Goal: Task Accomplishment & Management: Manage account settings

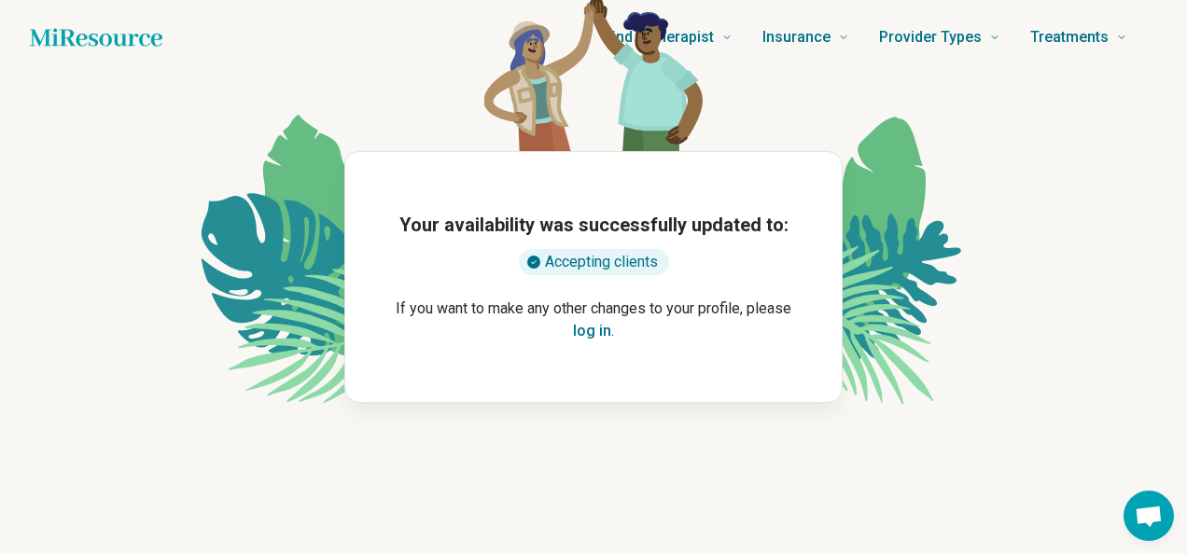
click at [588, 330] on button "log in" at bounding box center [592, 331] width 38 height 22
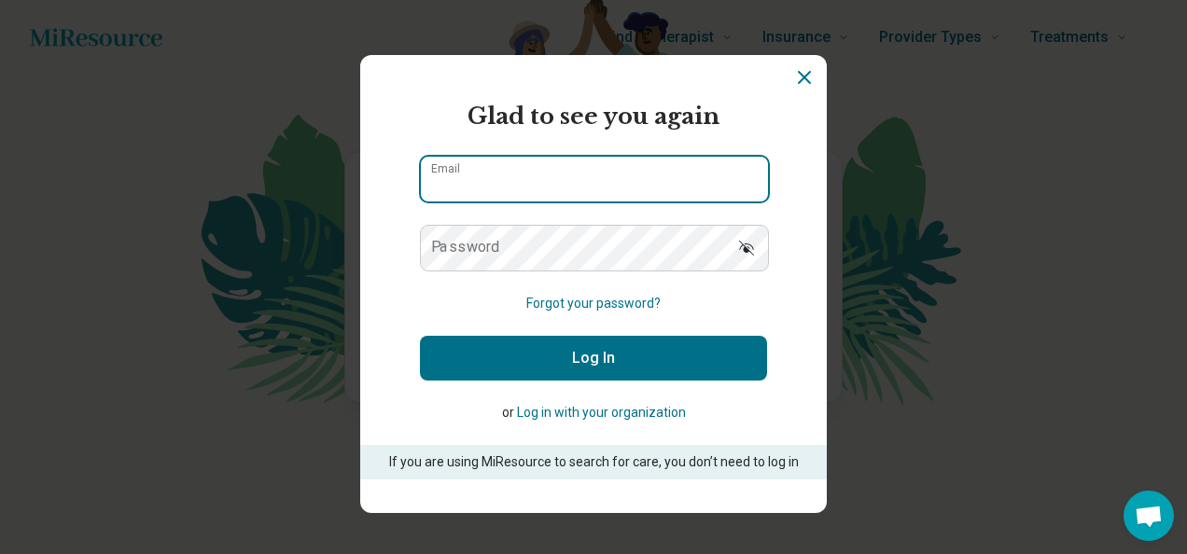
type input "**********"
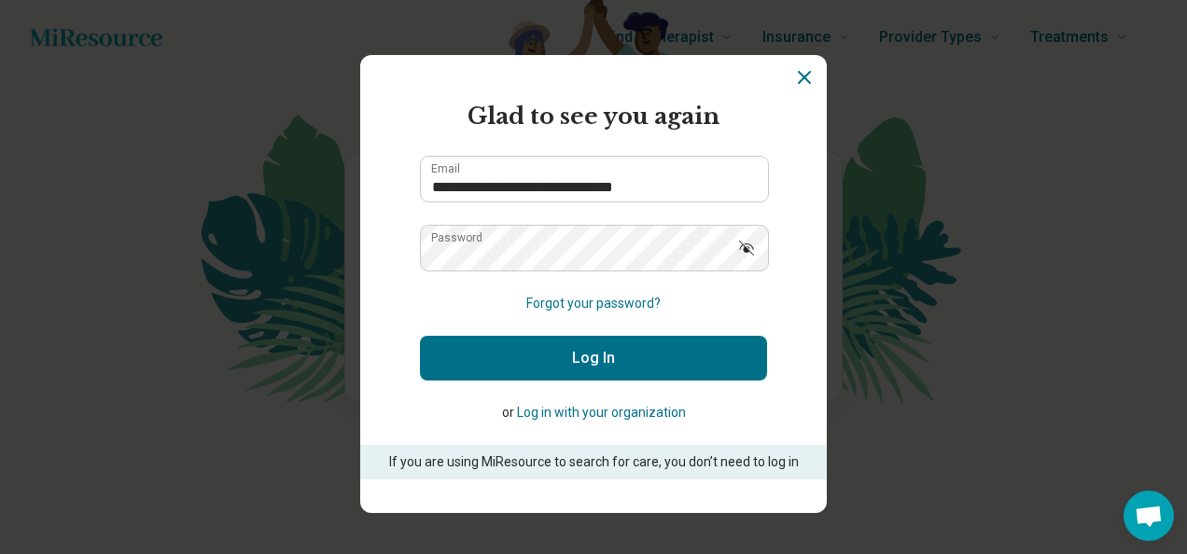
click at [629, 355] on button "Log In" at bounding box center [593, 358] width 347 height 45
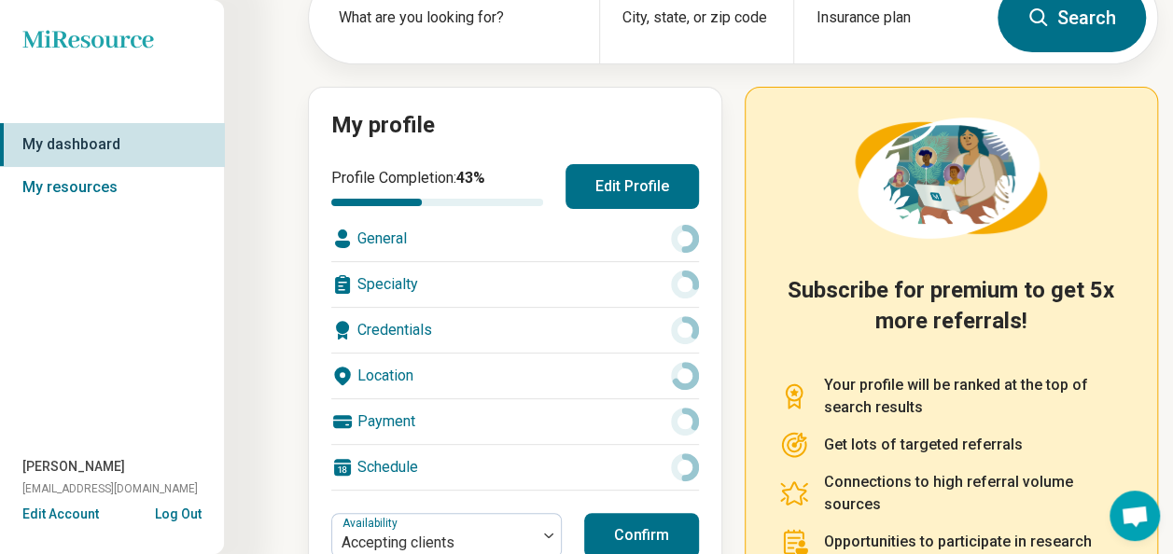
scroll to position [155, 0]
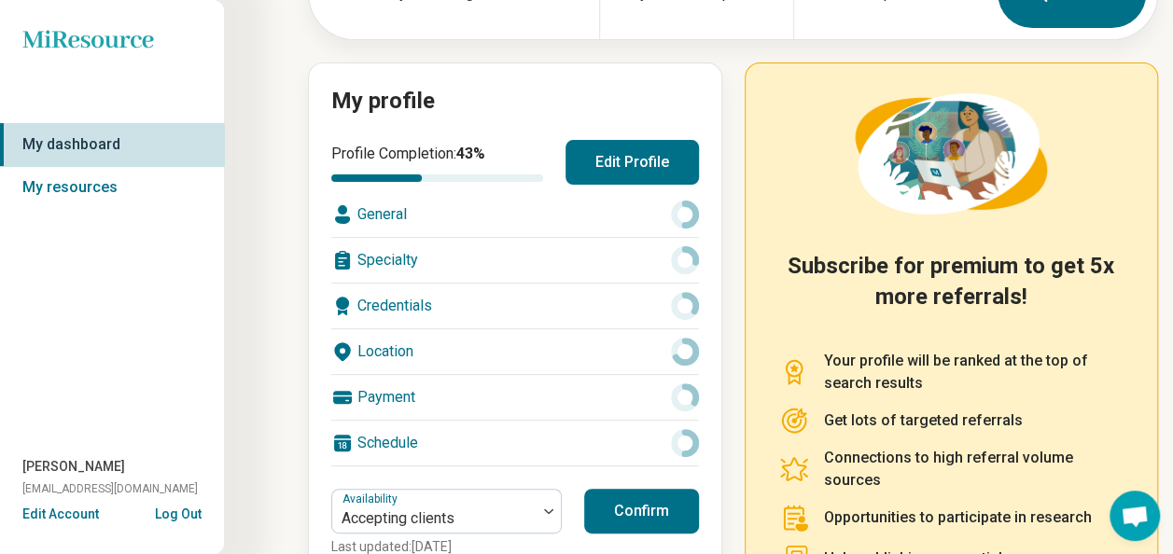
click at [641, 160] on button "Edit Profile" at bounding box center [631, 162] width 133 height 45
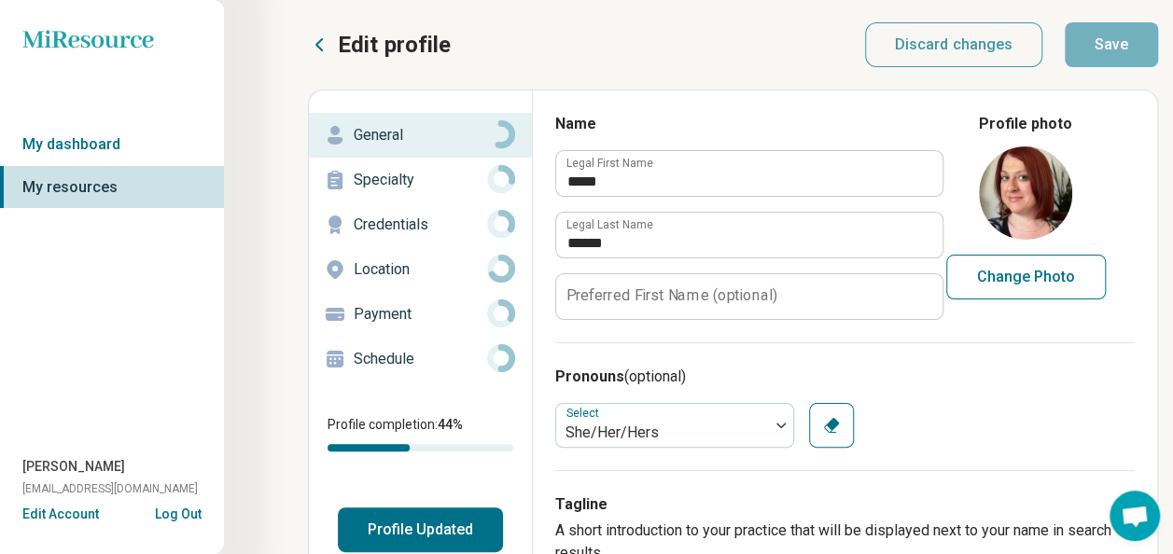
click at [390, 179] on p "Specialty" at bounding box center [420, 180] width 133 height 22
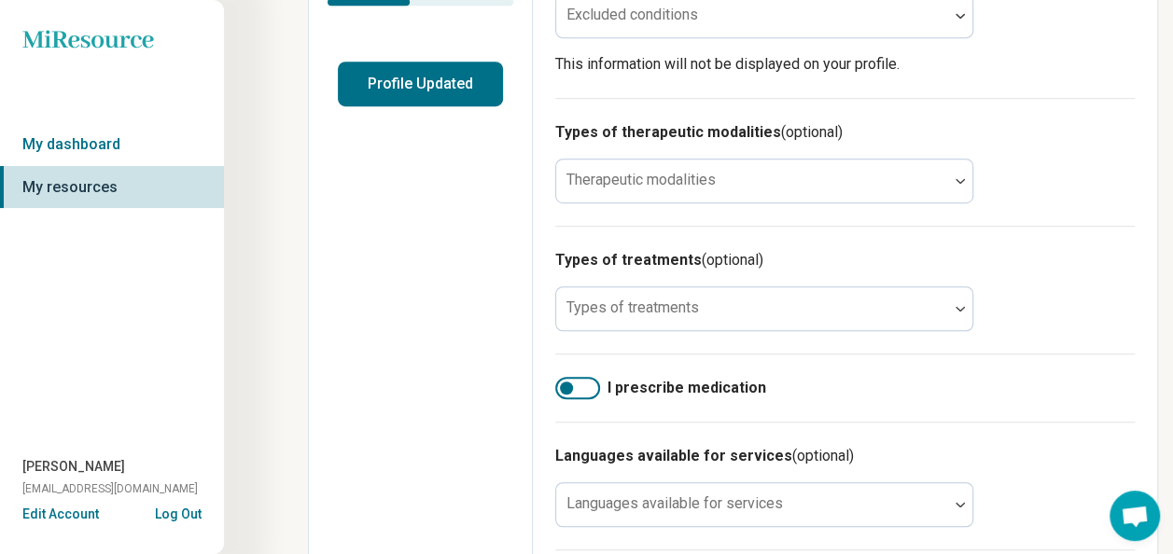
scroll to position [466, 0]
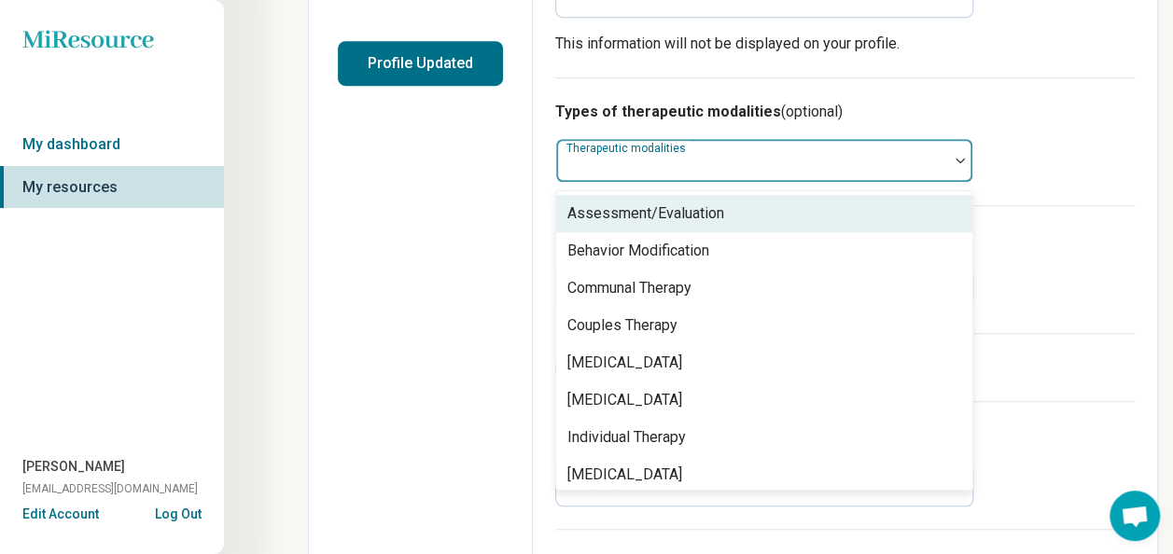
click at [953, 153] on div at bounding box center [960, 160] width 24 height 43
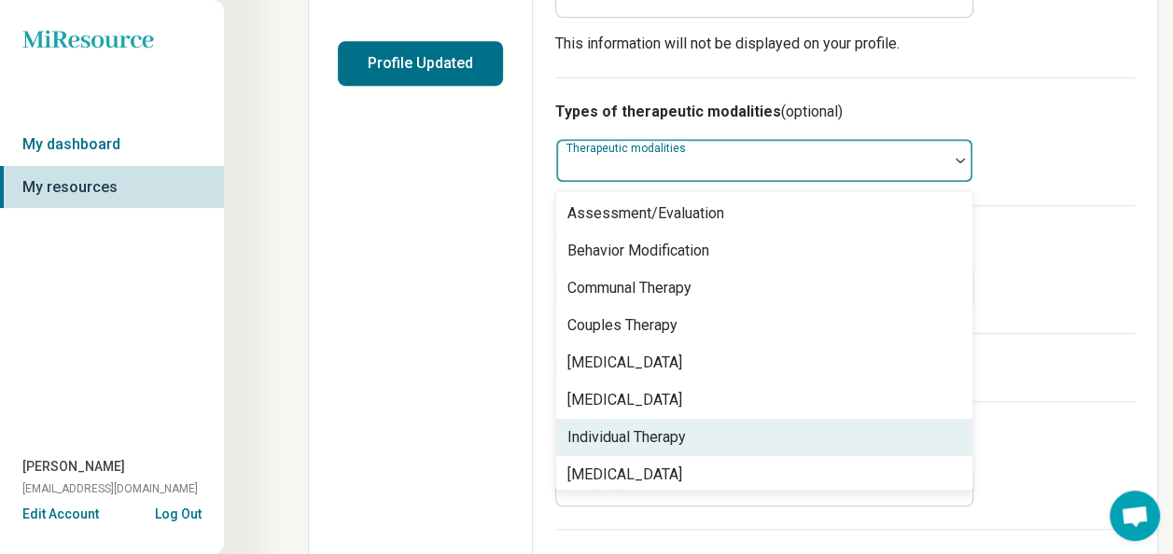
click at [722, 436] on div "Individual Therapy" at bounding box center [764, 437] width 416 height 37
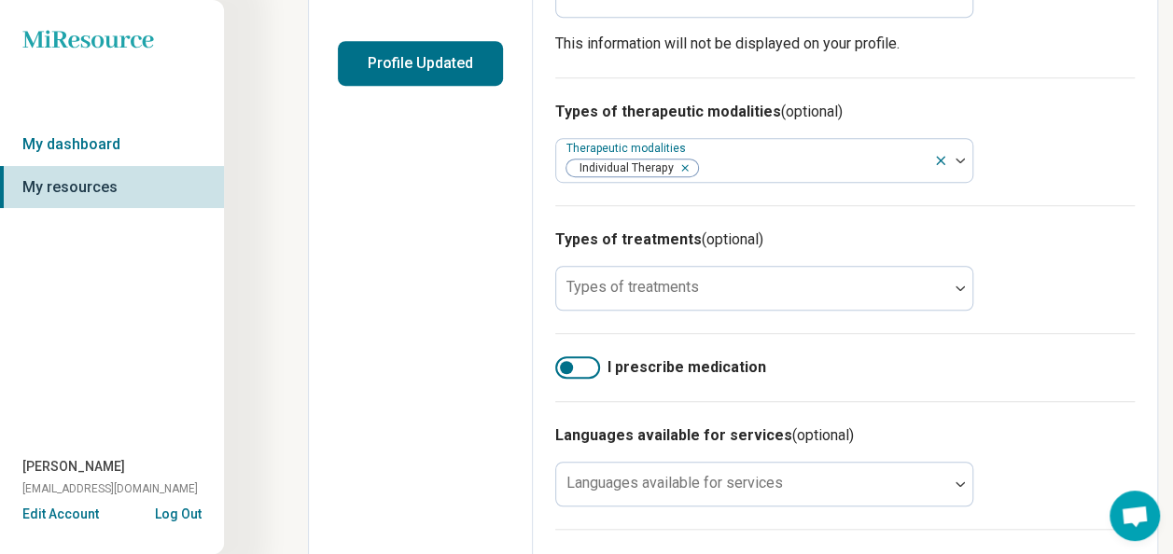
click at [408, 502] on div "Edit profile General Specialty Credentials Location Payment Schedule Profile co…" at bounding box center [421, 225] width 224 height 1203
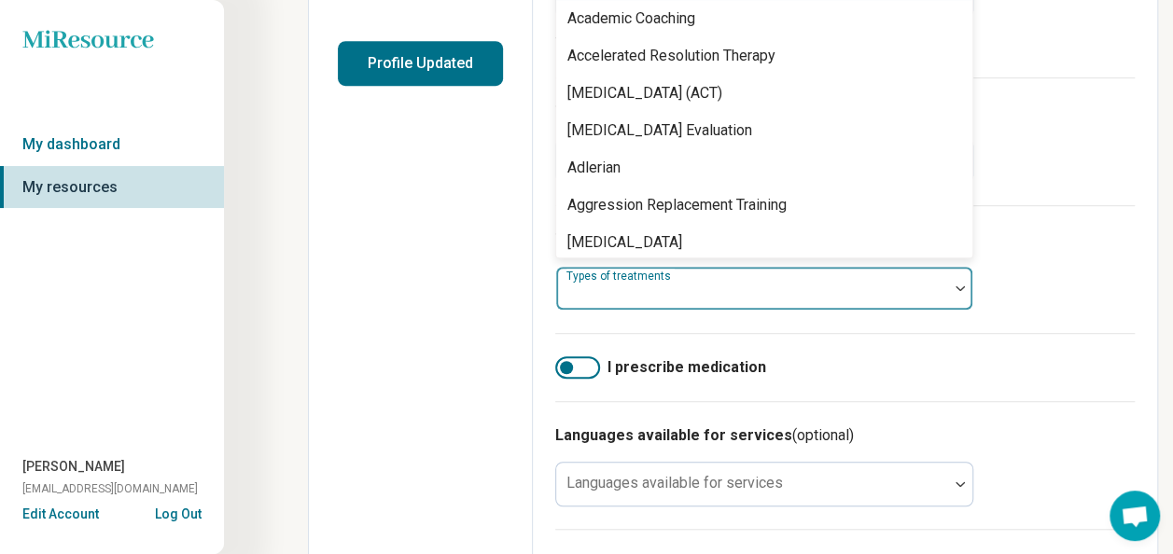
click at [961, 295] on div at bounding box center [960, 288] width 24 height 43
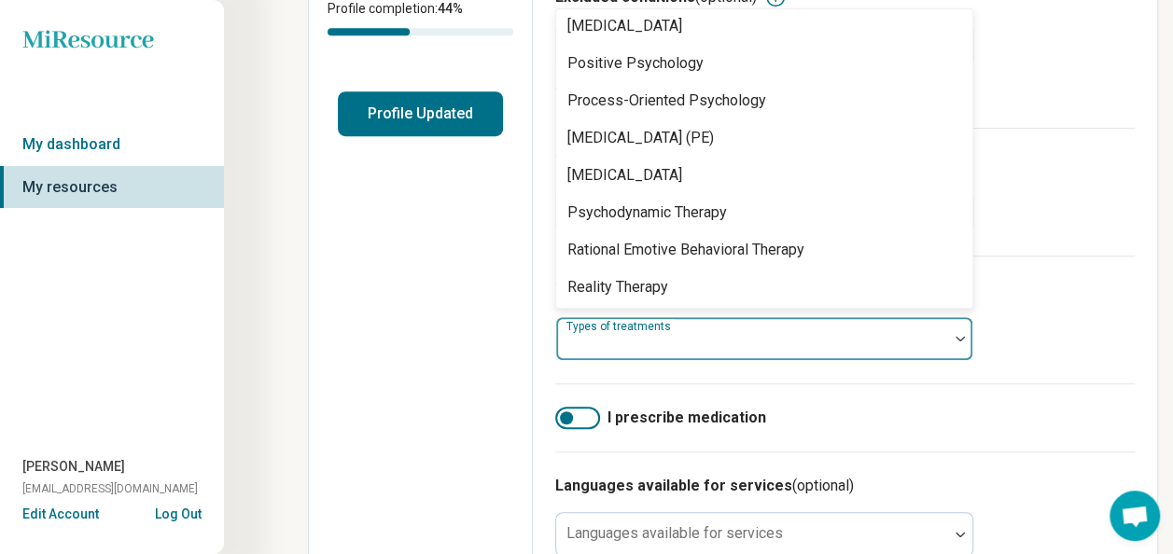
scroll to position [3576, 0]
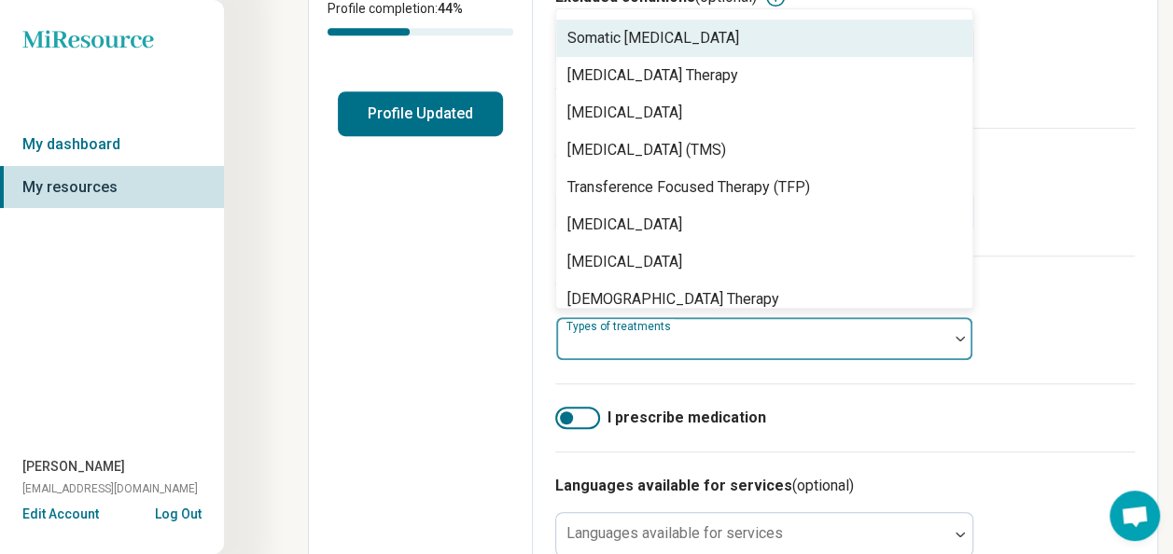
click at [771, 44] on div "Somatic [MEDICAL_DATA]" at bounding box center [764, 38] width 416 height 37
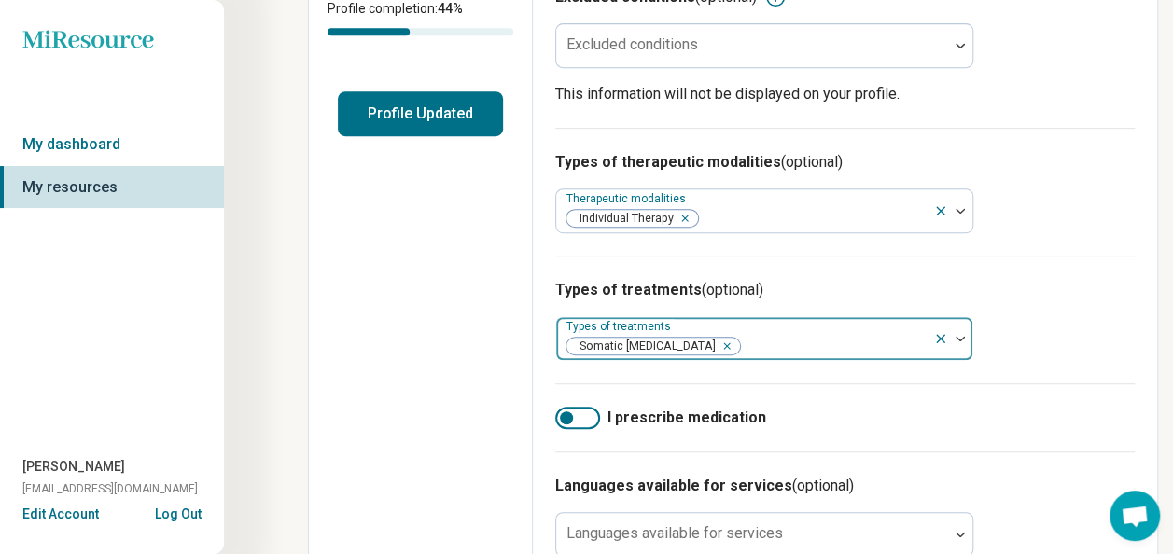
click at [963, 340] on div at bounding box center [952, 338] width 39 height 43
click at [716, 344] on icon "Remove [object Object]" at bounding box center [722, 346] width 13 height 13
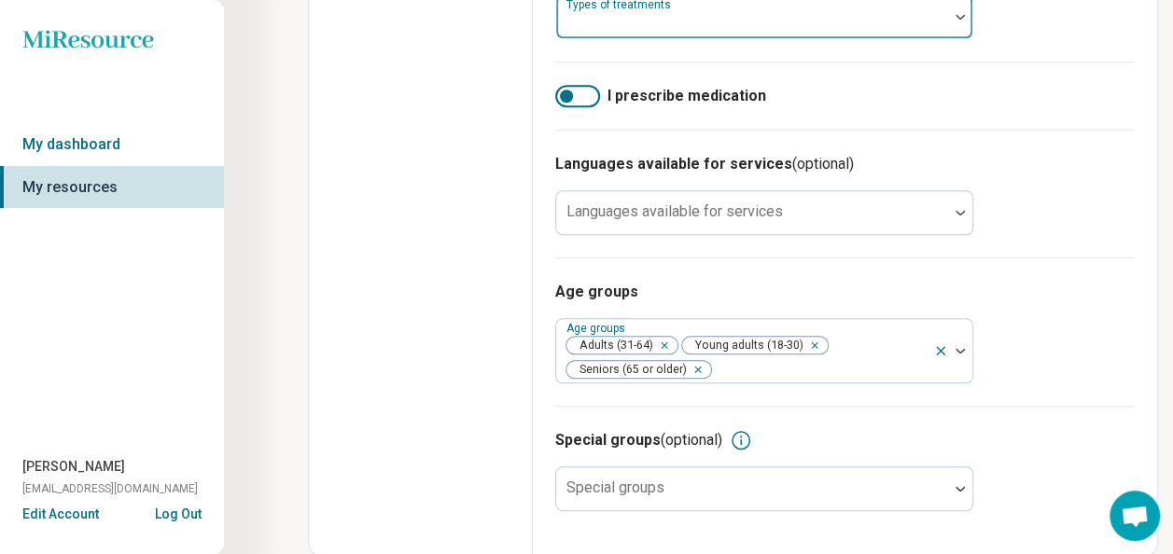
scroll to position [0, 0]
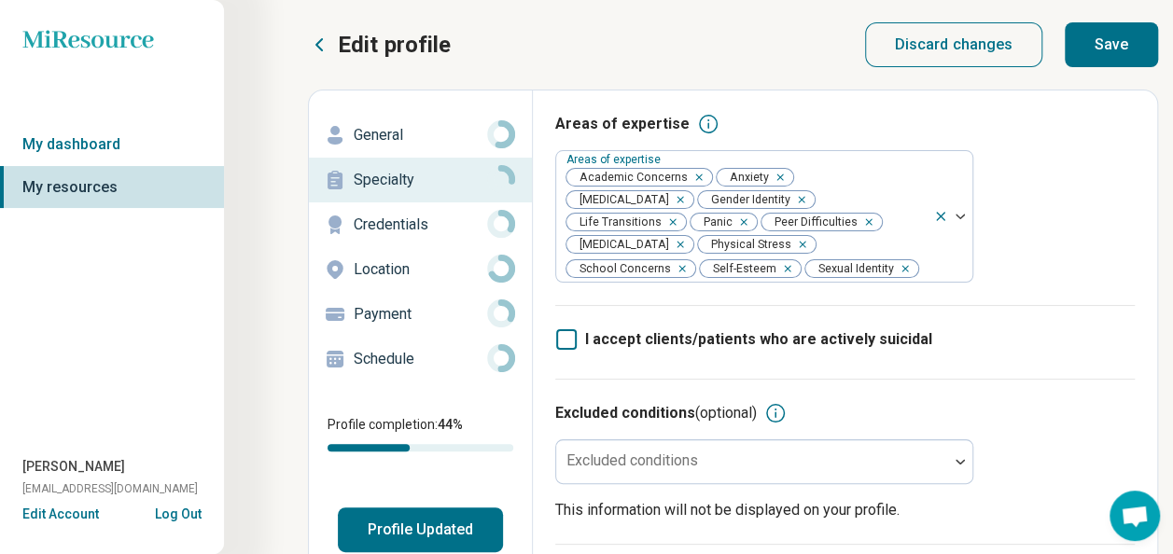
click at [403, 222] on p "Credentials" at bounding box center [420, 225] width 133 height 22
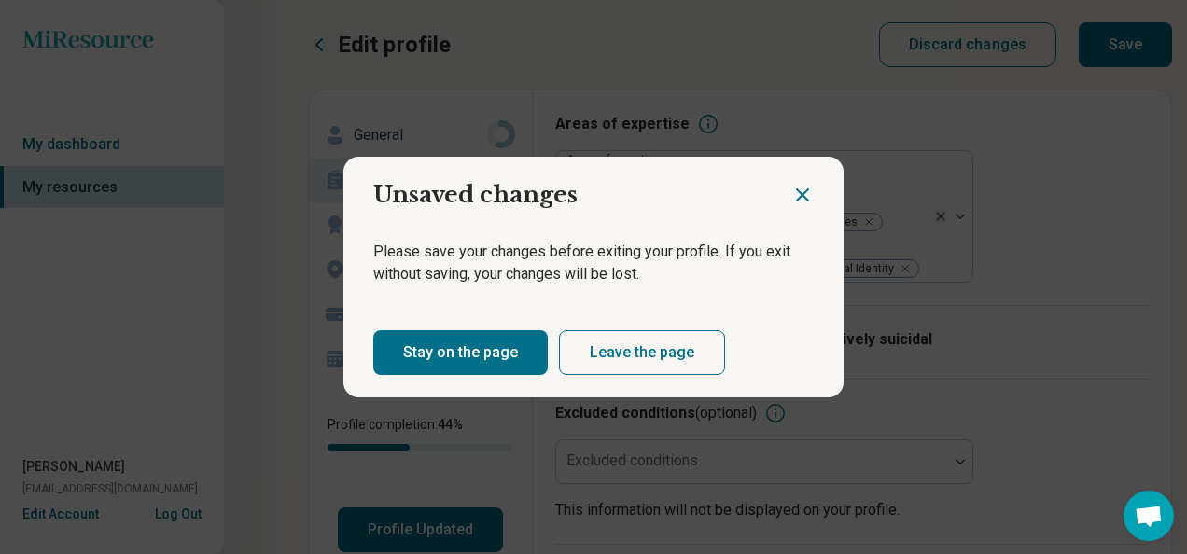
click at [485, 355] on button "Stay on the page" at bounding box center [460, 352] width 174 height 45
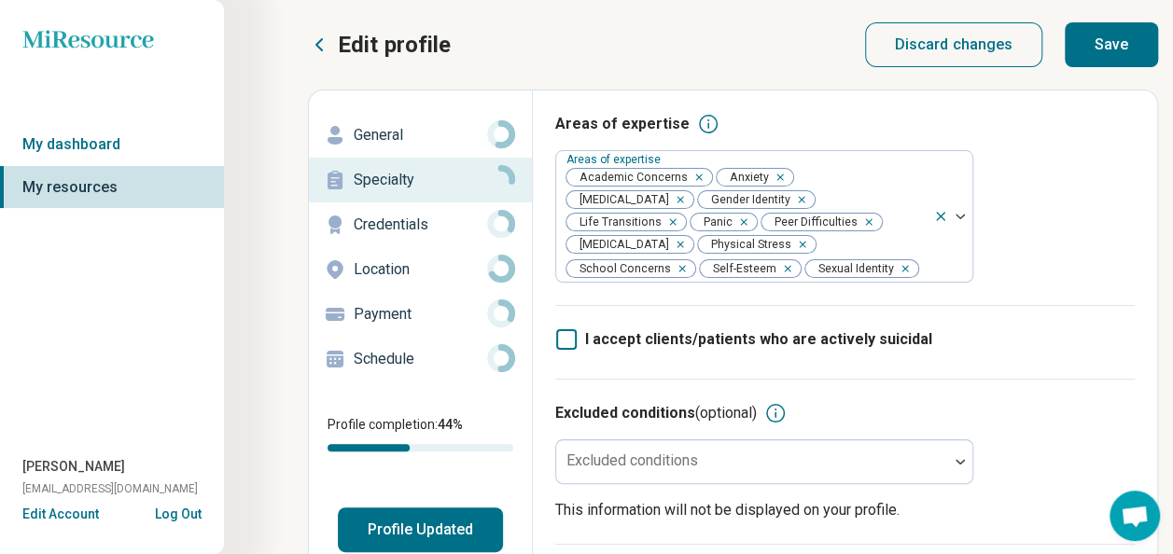
click at [1118, 34] on button "Save" at bounding box center [1110, 44] width 93 height 45
click at [396, 229] on p "Credentials" at bounding box center [420, 225] width 133 height 22
type textarea "*"
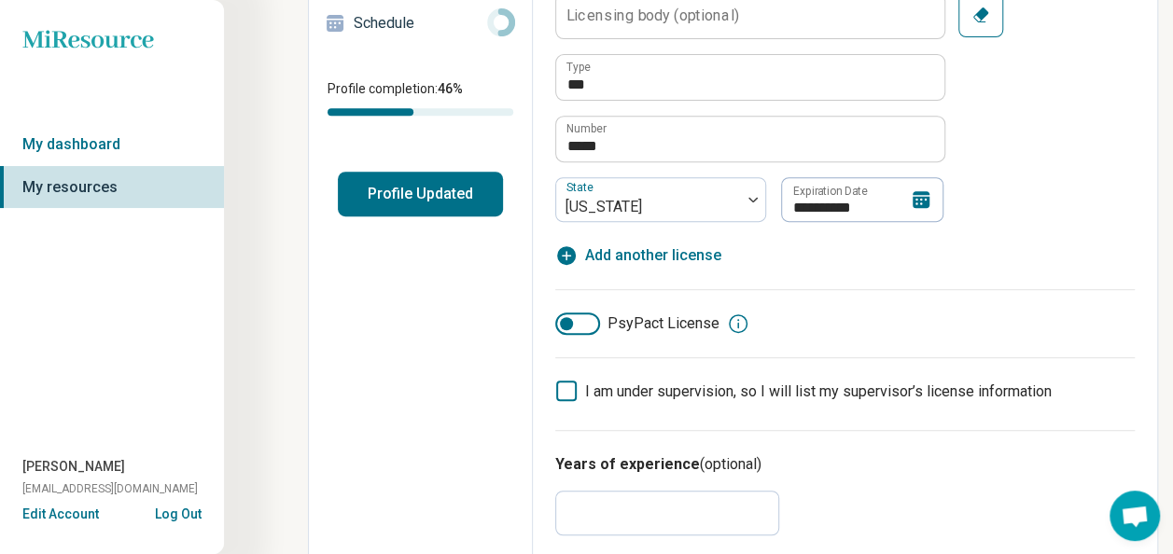
scroll to position [311, 0]
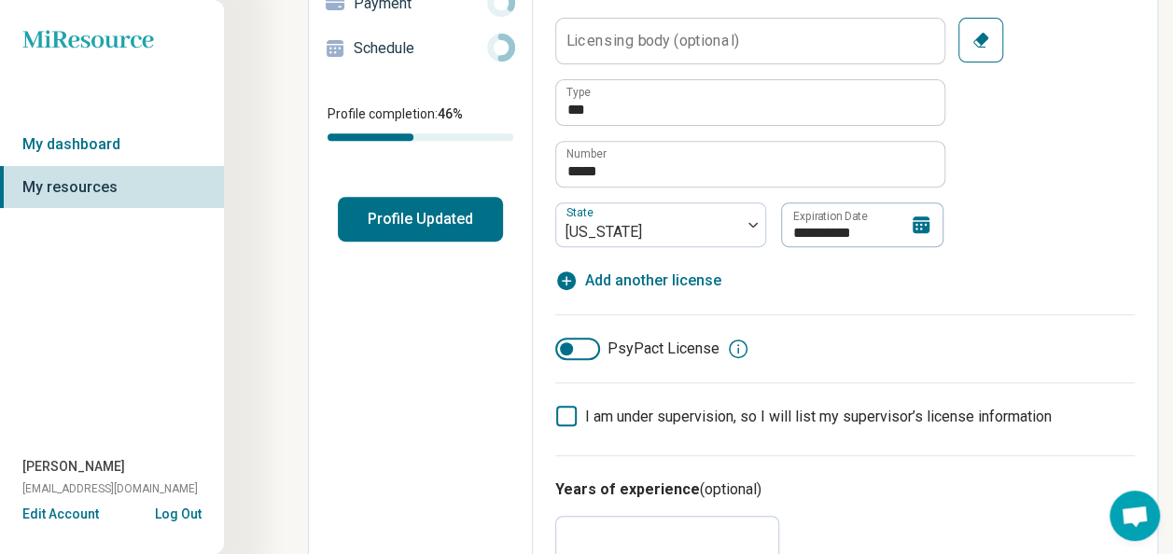
click at [929, 222] on icon at bounding box center [921, 225] width 22 height 22
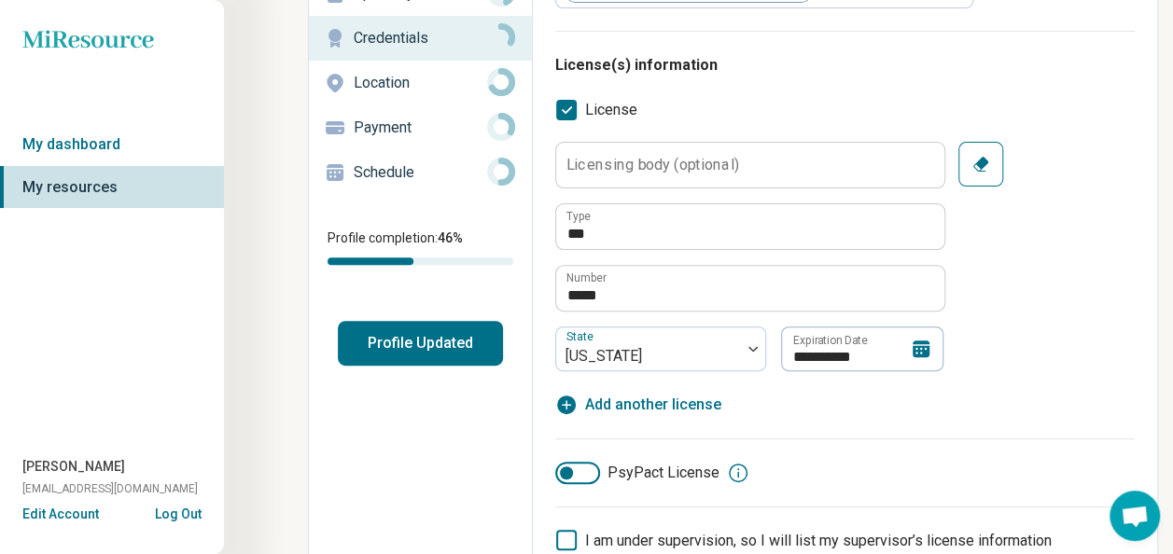
scroll to position [0, 0]
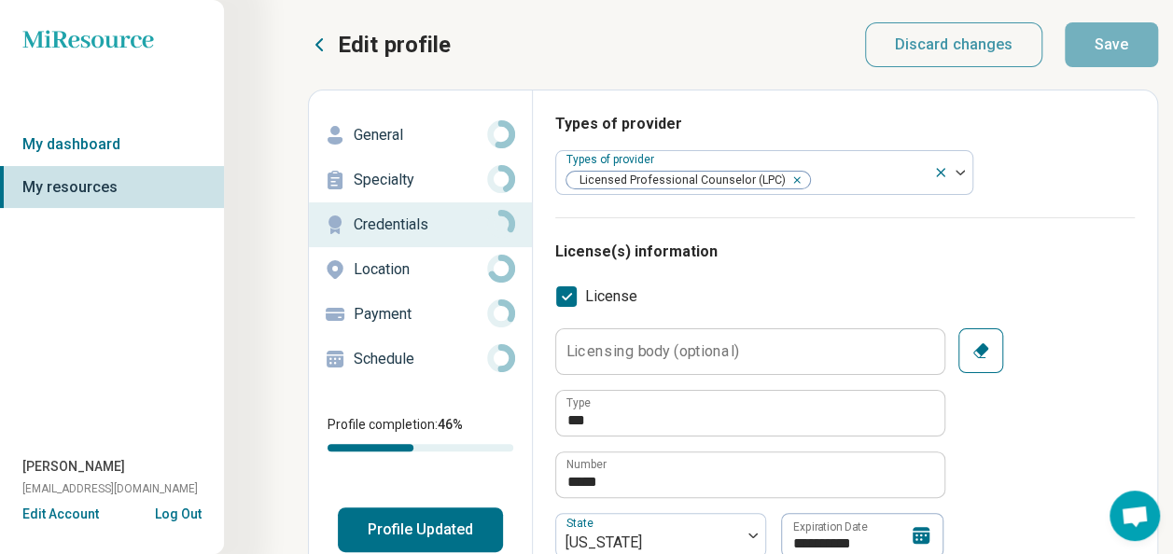
click at [384, 313] on p "Payment" at bounding box center [420, 314] width 133 height 22
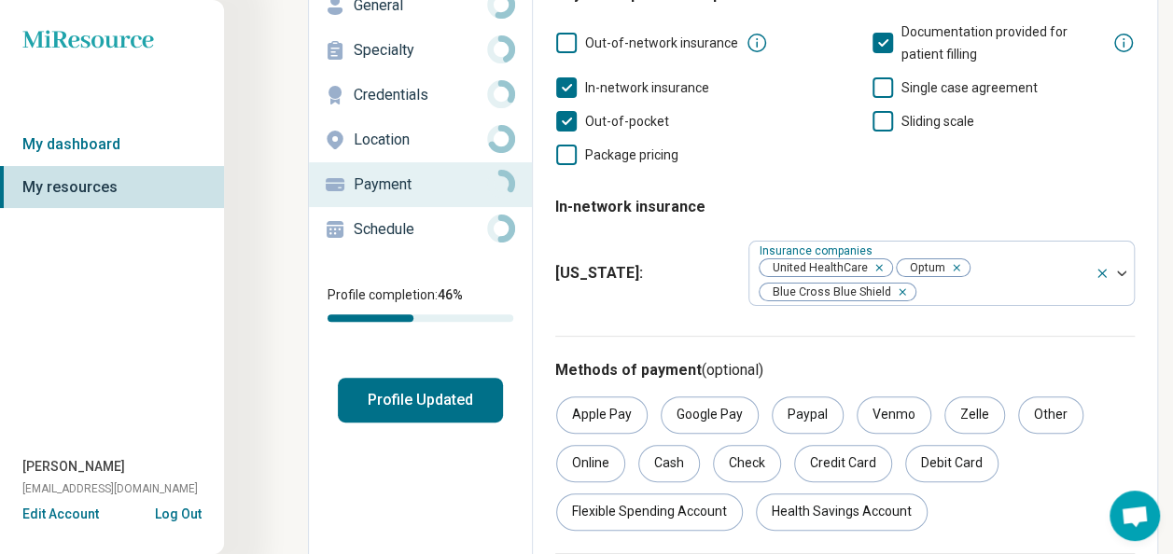
scroll to position [155, 0]
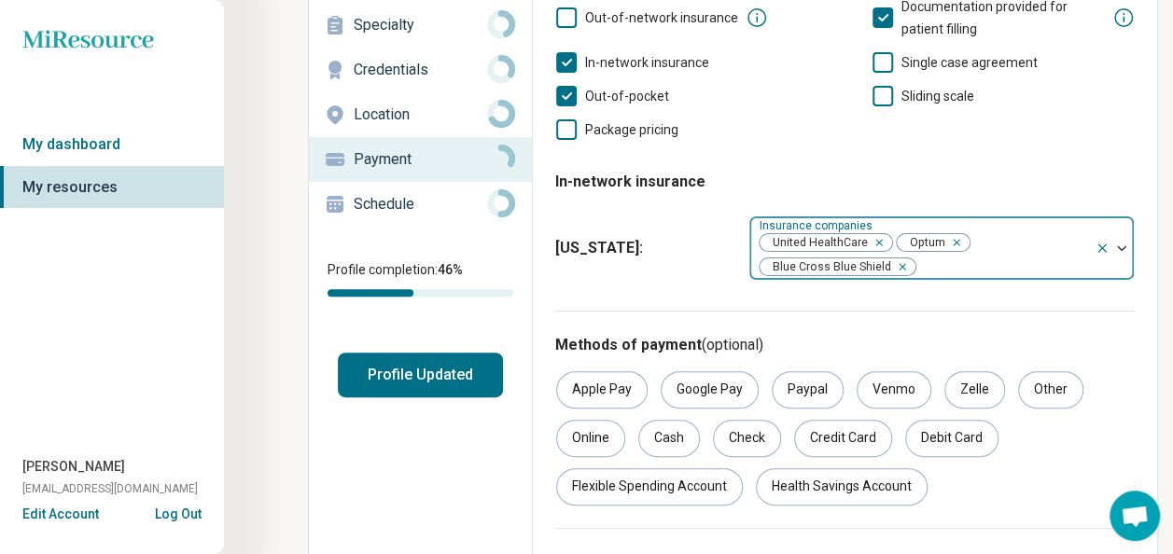
click at [1122, 251] on div at bounding box center [1113, 247] width 39 height 63
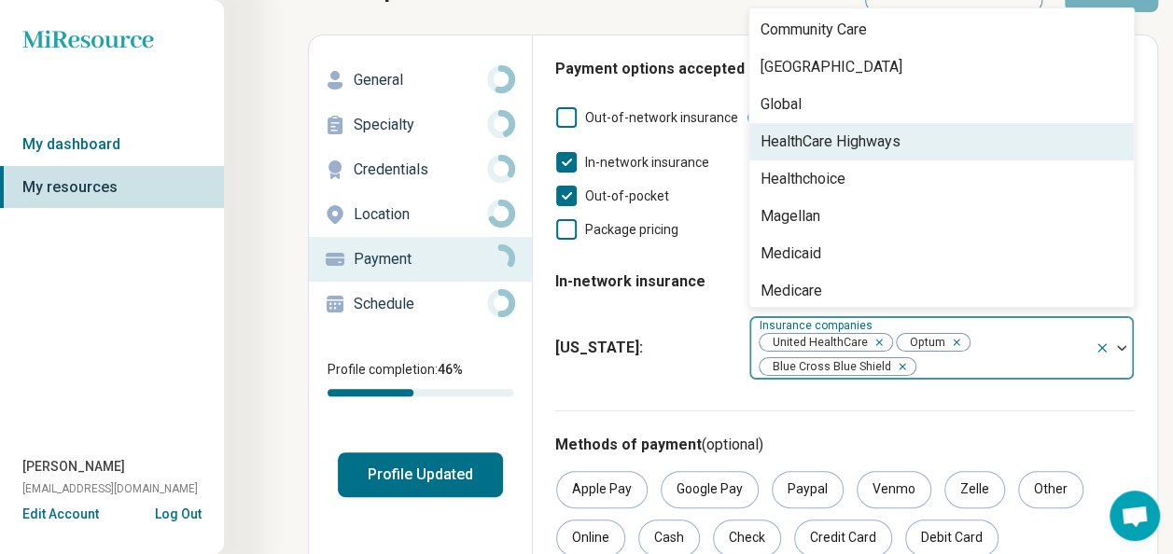
scroll to position [0, 0]
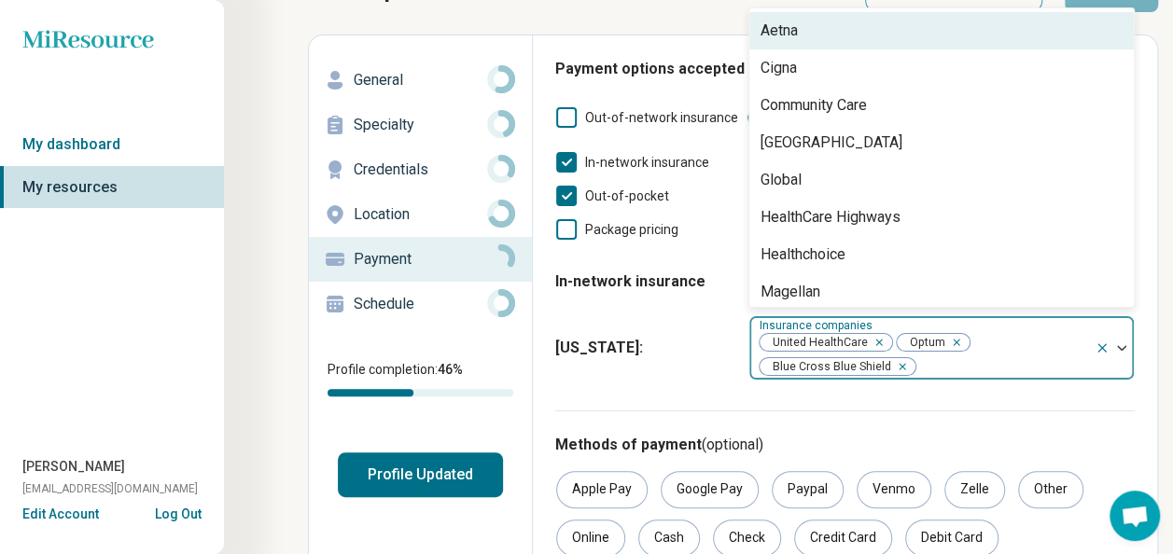
click at [848, 34] on div "Aetna" at bounding box center [941, 30] width 384 height 37
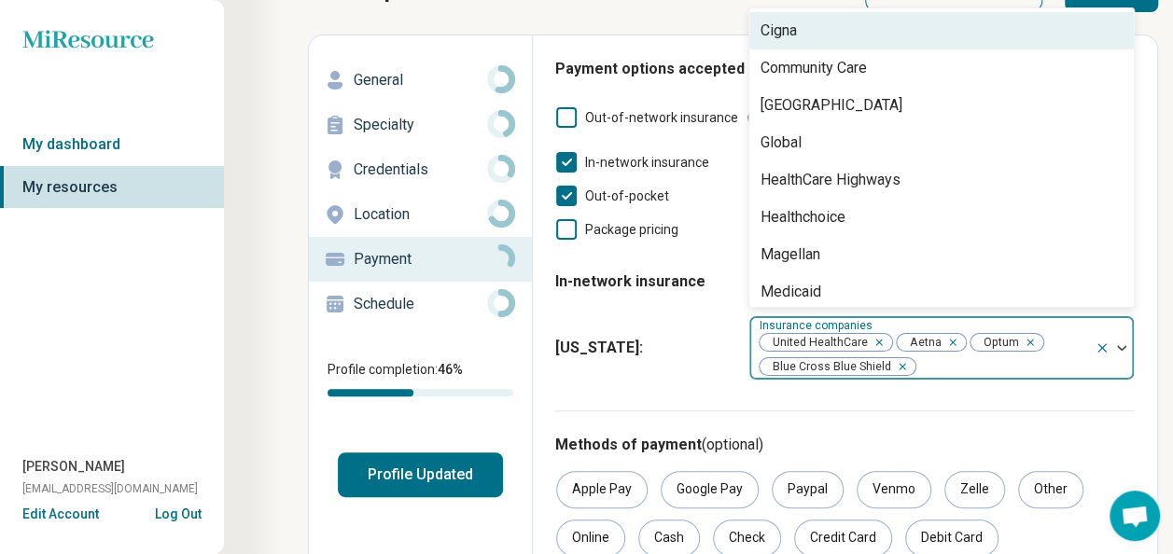
click at [780, 21] on div "Cigna" at bounding box center [778, 31] width 36 height 22
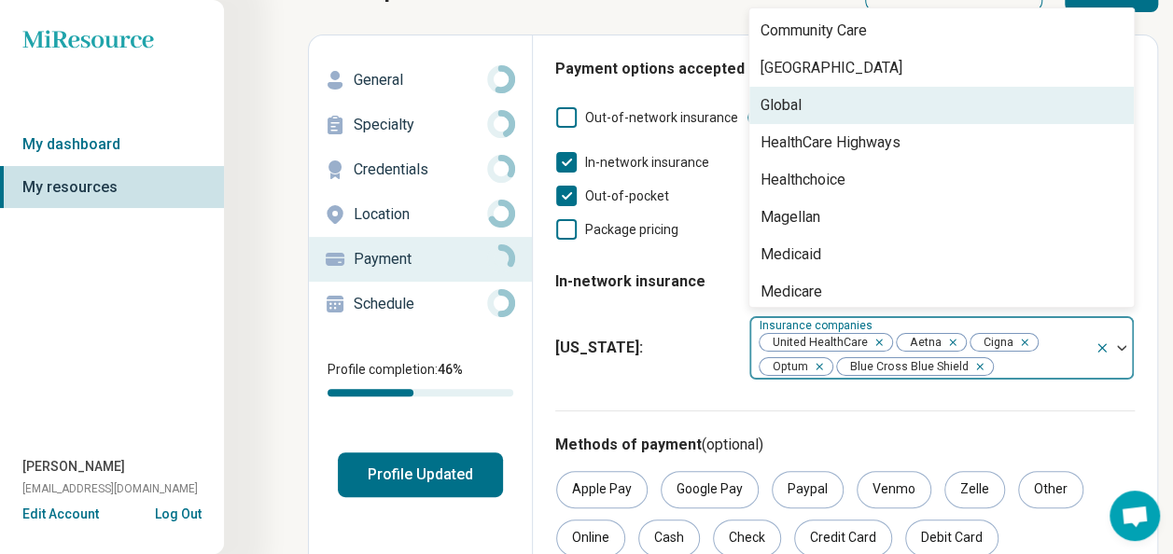
click at [336, 539] on div "Edit profile General Specialty Credentials Location Payment Schedule Profile co…" at bounding box center [421, 417] width 224 height 765
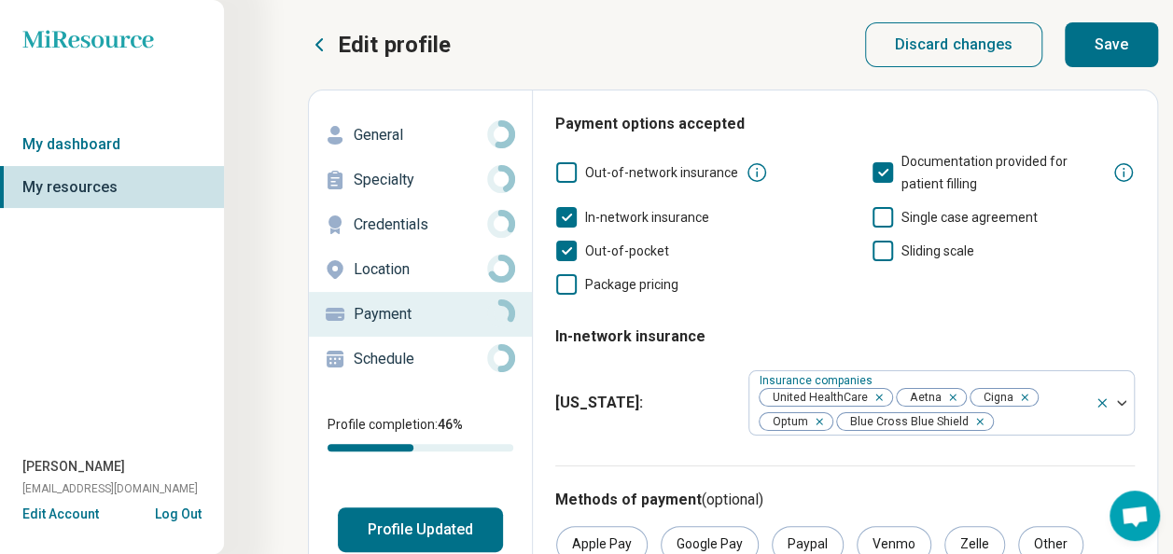
click at [1121, 47] on button "Save" at bounding box center [1110, 44] width 93 height 45
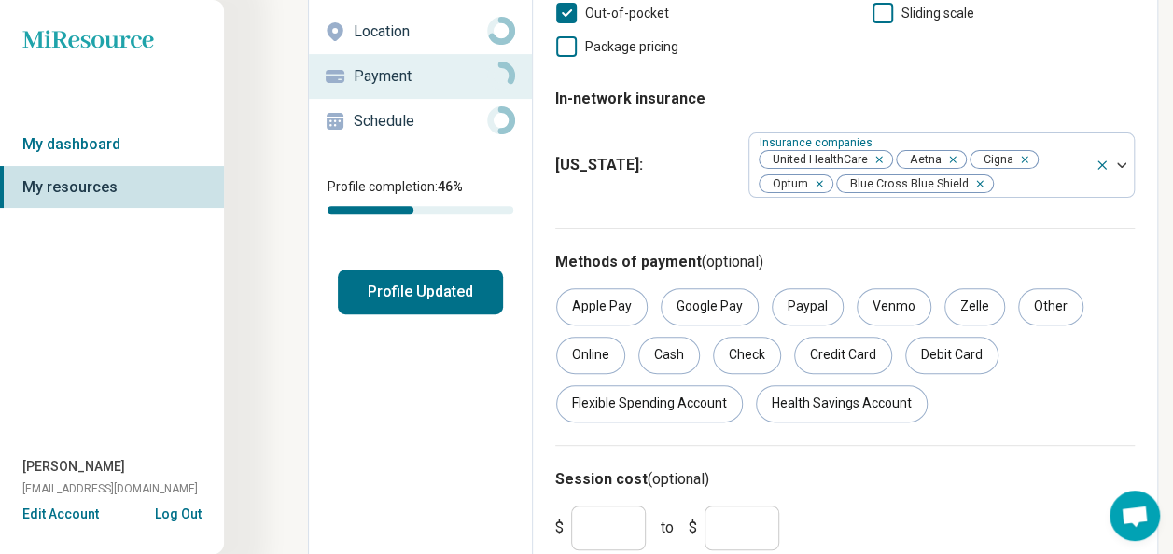
scroll to position [300, 0]
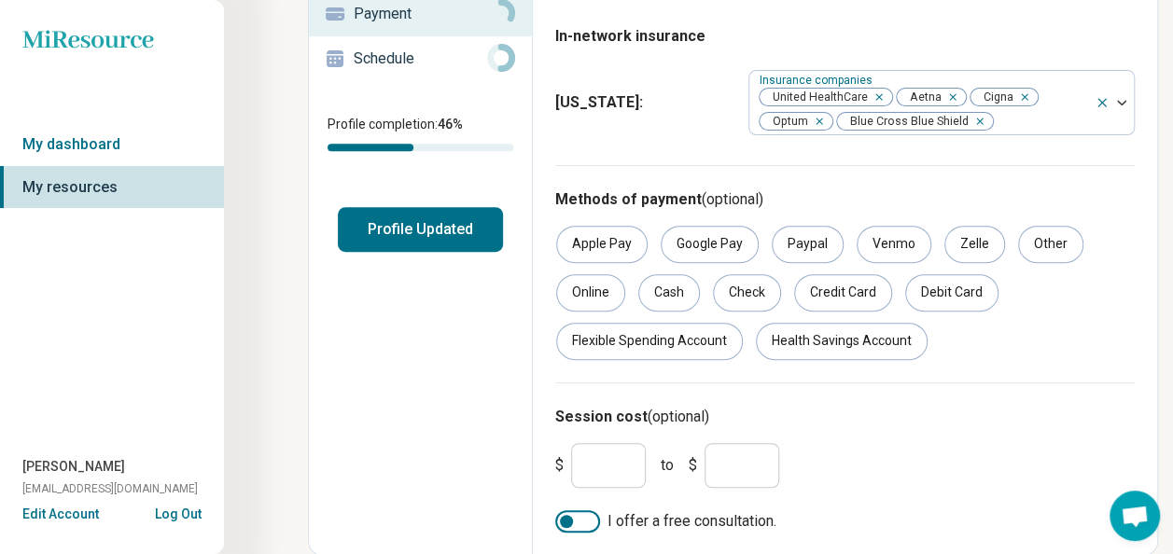
click at [368, 215] on button "Profile Updated" at bounding box center [420, 229] width 165 height 45
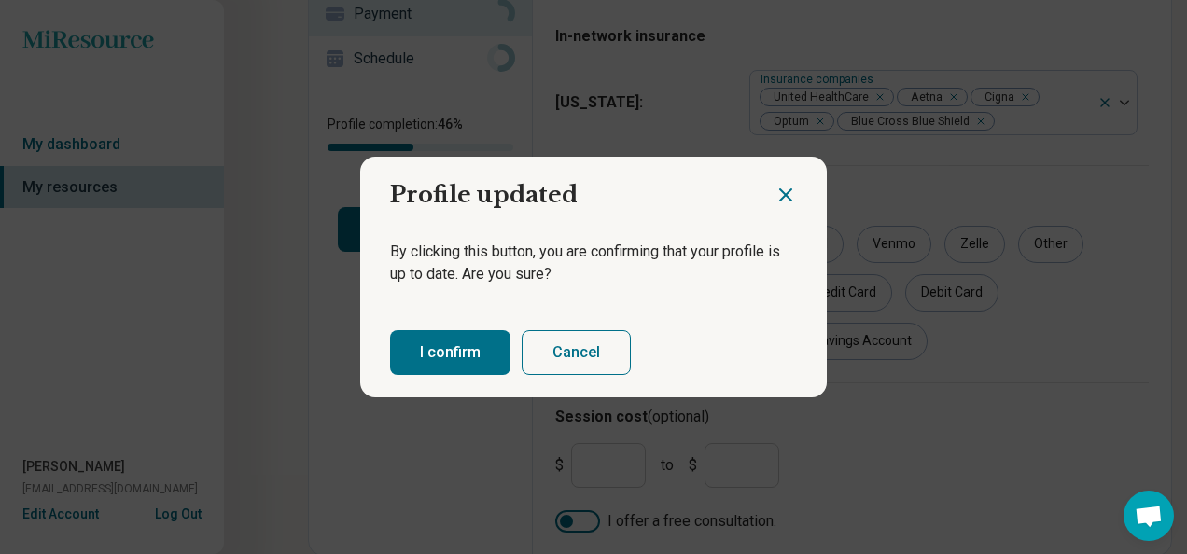
click at [466, 351] on button "I confirm" at bounding box center [450, 352] width 120 height 45
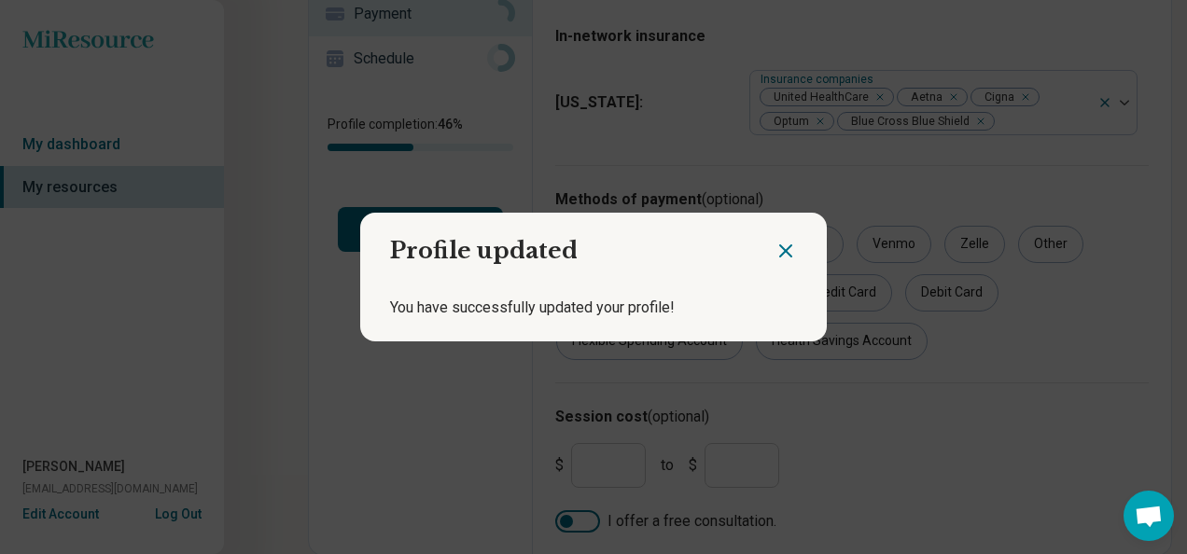
click at [785, 266] on div at bounding box center [800, 244] width 52 height 62
click at [779, 254] on icon "Close dialog" at bounding box center [785, 251] width 22 height 22
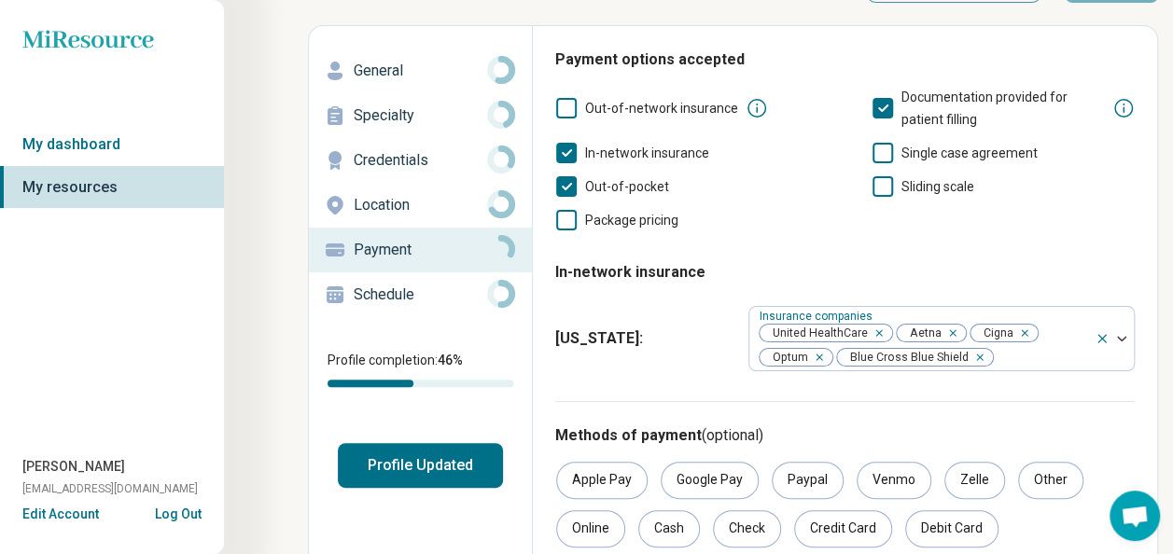
scroll to position [0, 0]
